Goal: Task Accomplishment & Management: Complete application form

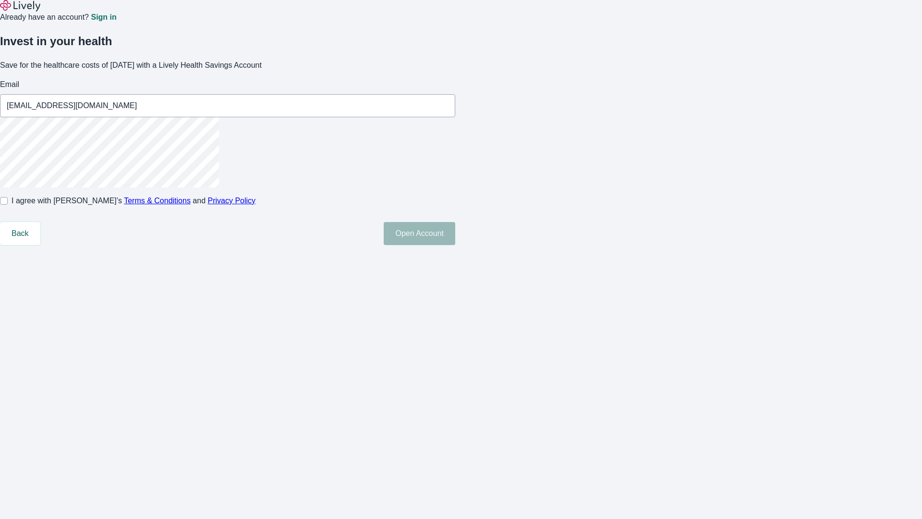
click at [8, 205] on input "I agree with Lively’s Terms & Conditions and Privacy Policy" at bounding box center [4, 201] width 8 height 8
checkbox input "true"
click at [455, 245] on button "Open Account" at bounding box center [420, 233] width 72 height 23
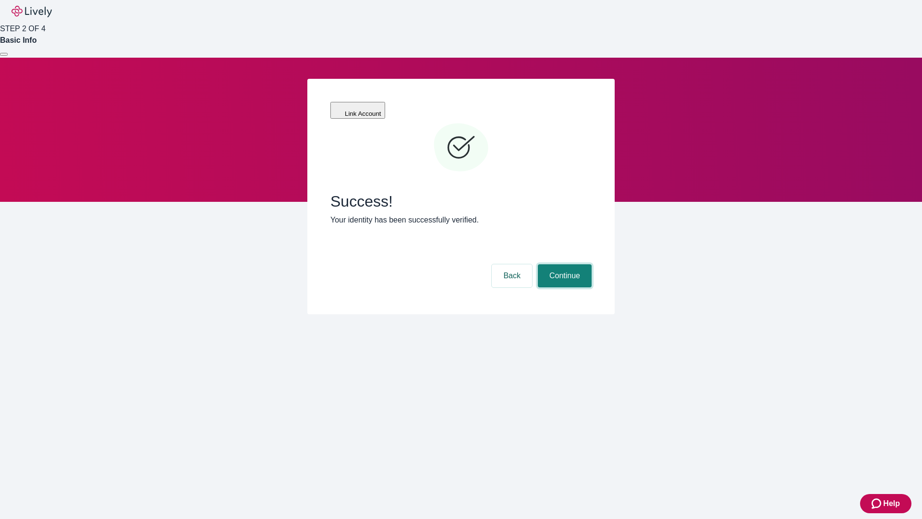
click at [563, 264] on button "Continue" at bounding box center [565, 275] width 54 height 23
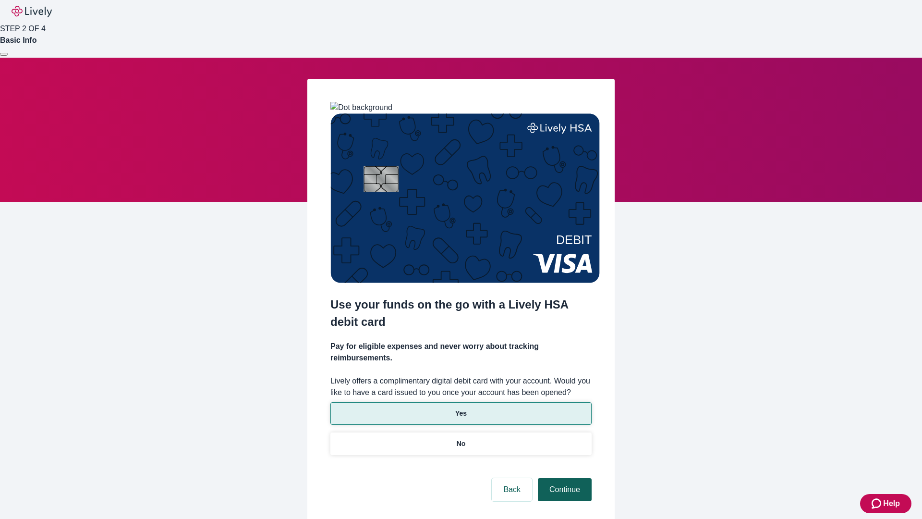
click at [460, 408] on p "Yes" at bounding box center [461, 413] width 12 height 10
click at [563, 478] on button "Continue" at bounding box center [565, 489] width 54 height 23
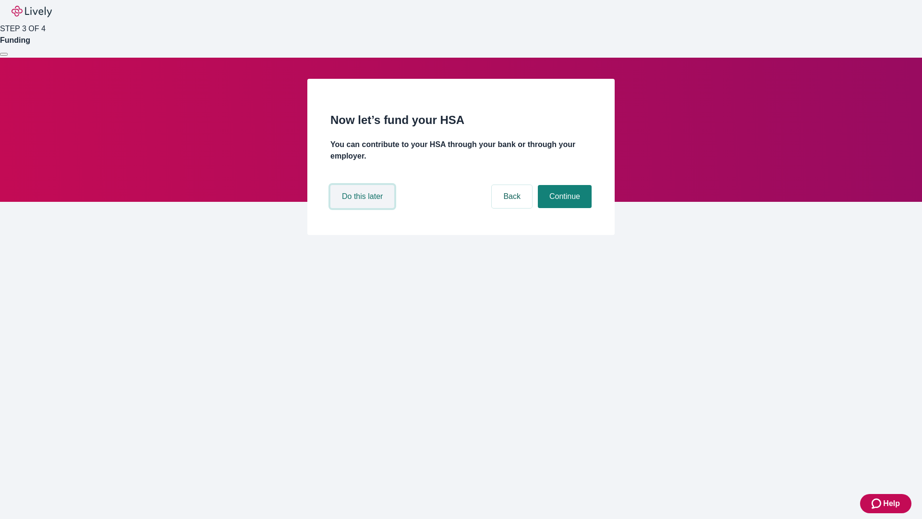
click at [363, 208] on button "Do this later" at bounding box center [362, 196] width 64 height 23
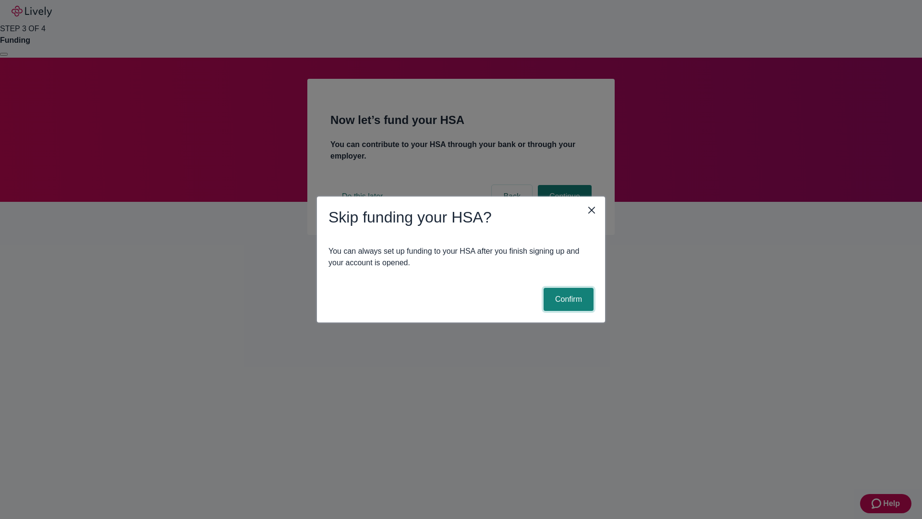
click at [567, 299] on button "Confirm" at bounding box center [569, 299] width 50 height 23
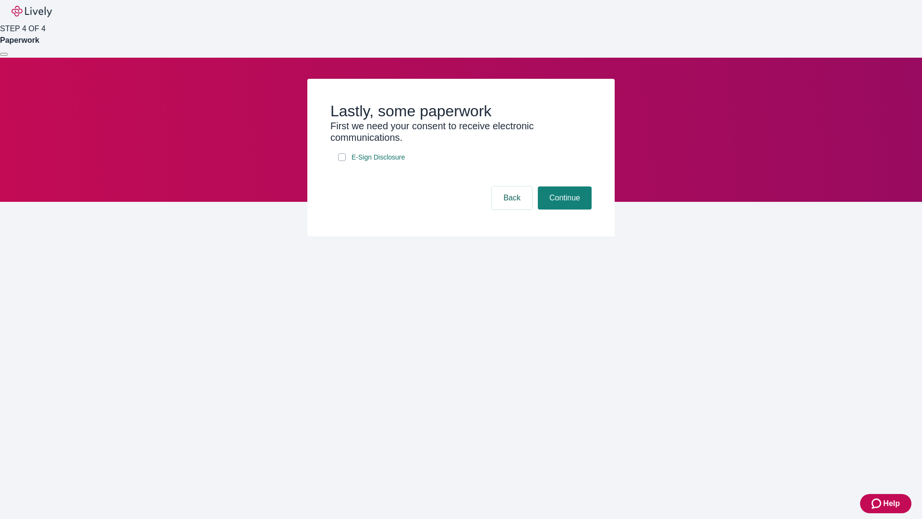
click at [342, 161] on input "E-Sign Disclosure" at bounding box center [342, 157] width 8 height 8
checkbox input "true"
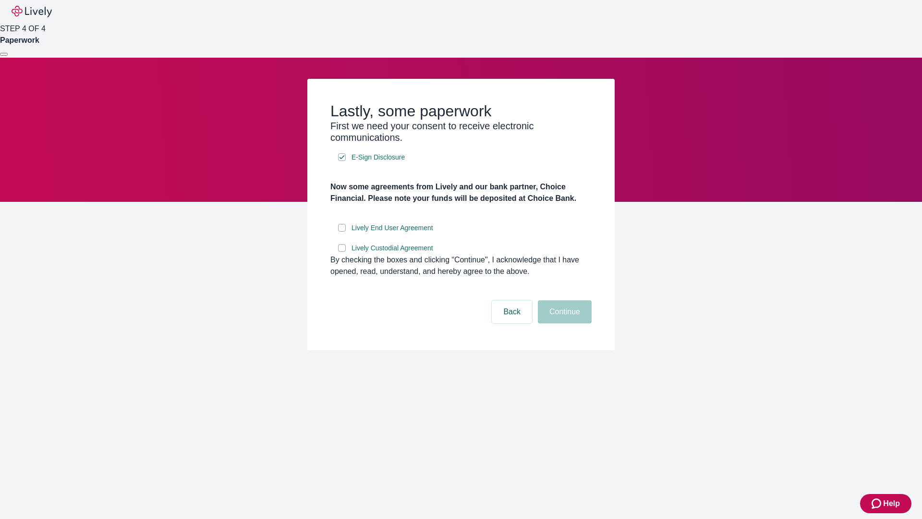
click at [342, 231] on input "Lively End User Agreement" at bounding box center [342, 228] width 8 height 8
checkbox input "true"
click at [342, 252] on input "Lively Custodial Agreement" at bounding box center [342, 248] width 8 height 8
checkbox input "true"
click at [563, 323] on button "Continue" at bounding box center [565, 311] width 54 height 23
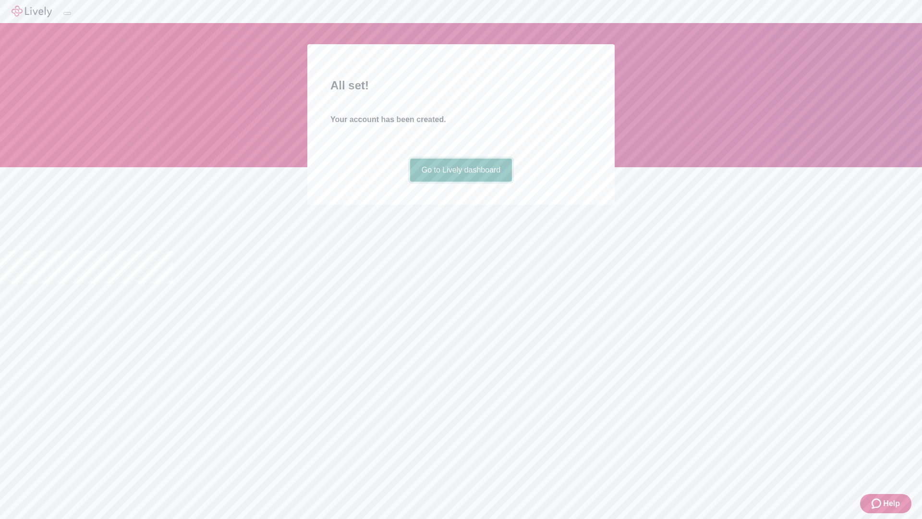
click at [460, 181] on link "Go to Lively dashboard" at bounding box center [461, 169] width 102 height 23
